Goal: Check status

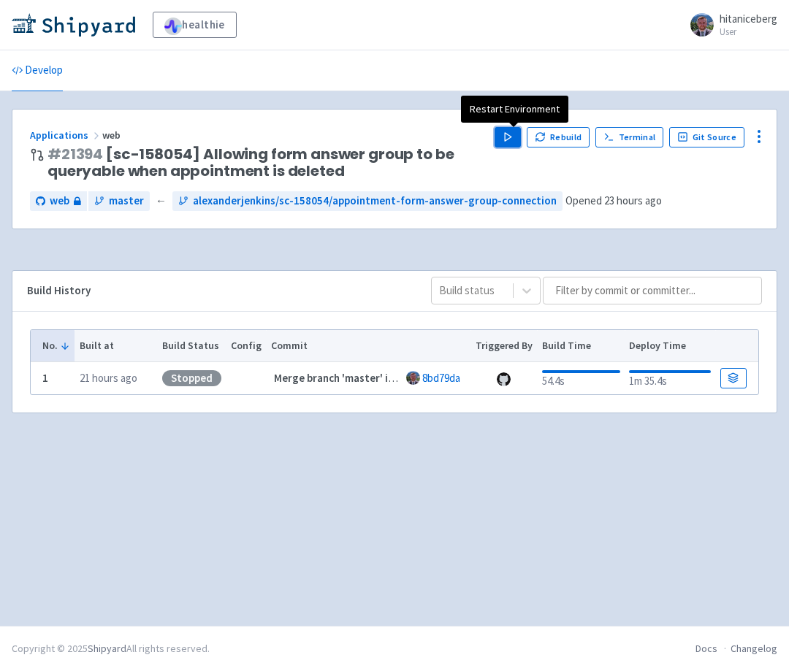
click at [511, 131] on icon "button" at bounding box center [508, 136] width 11 height 11
click at [362, 99] on div "healthie [GEOGRAPHIC_DATA] User Profile Sign out Develop" at bounding box center [394, 313] width 789 height 626
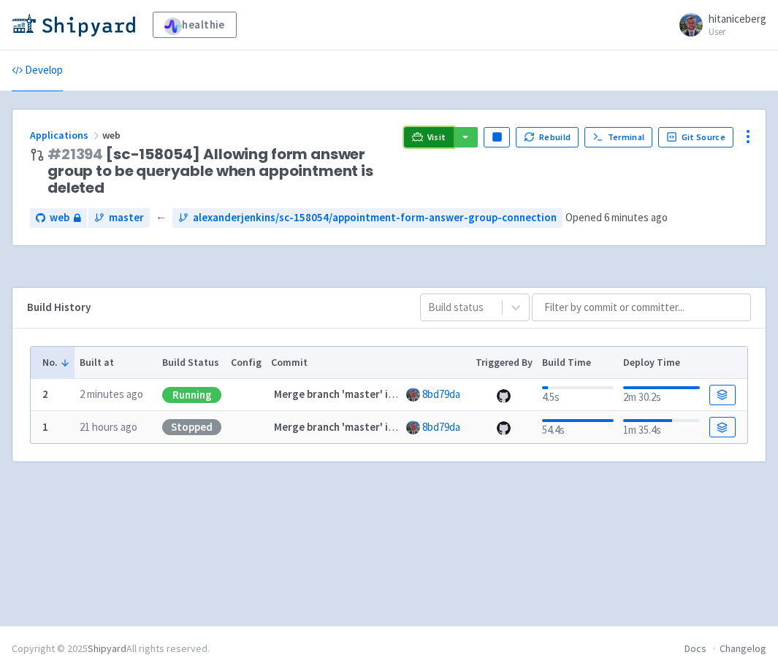
click at [419, 139] on icon at bounding box center [417, 136] width 11 height 11
